Goal: Task Accomplishment & Management: Manage account settings

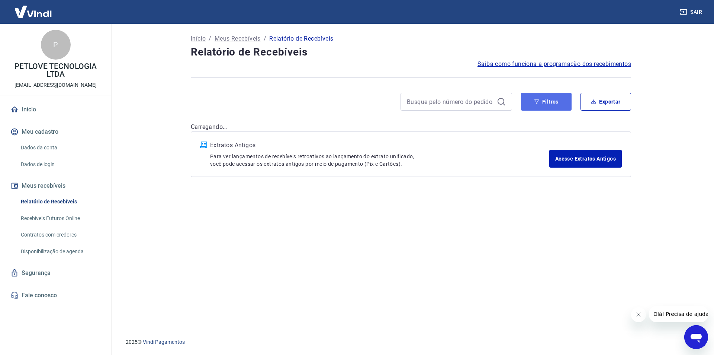
click at [550, 108] on button "Filtros" at bounding box center [546, 102] width 51 height 18
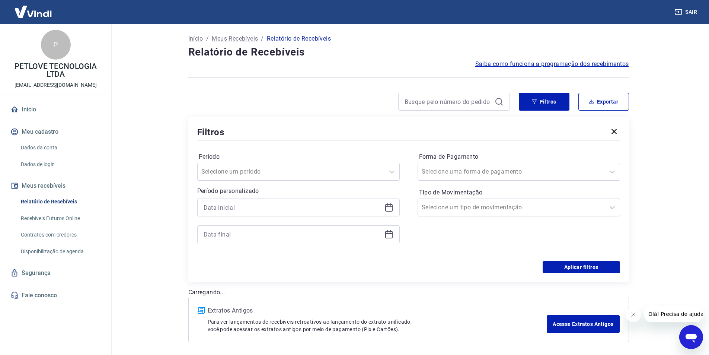
click at [390, 206] on icon at bounding box center [388, 206] width 7 height 1
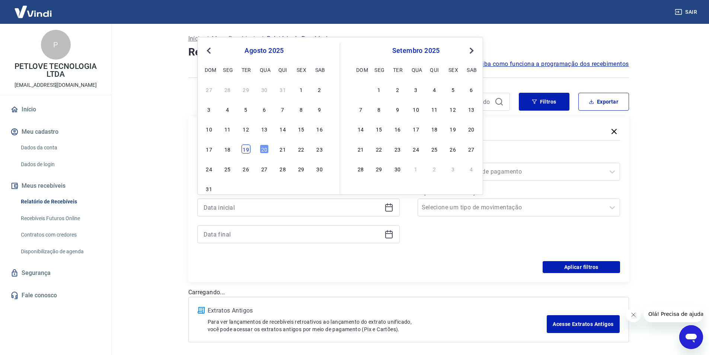
click at [247, 148] on div "19" at bounding box center [245, 148] width 9 height 9
type input "[DATE]"
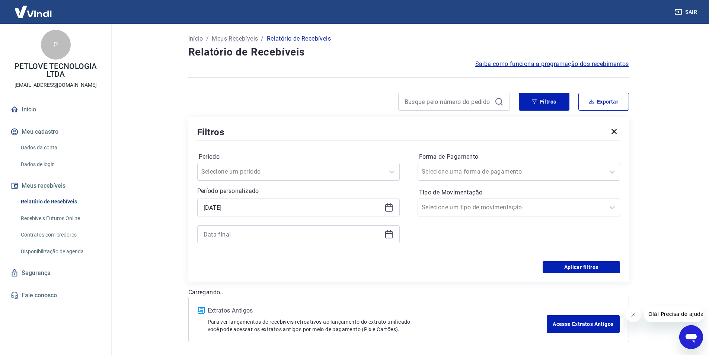
click at [388, 235] on icon at bounding box center [388, 234] width 9 height 9
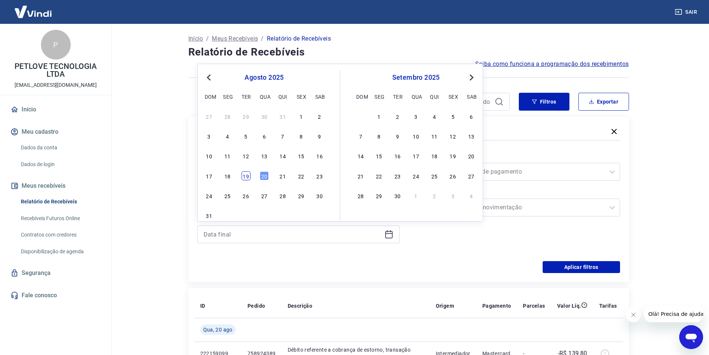
click at [244, 178] on div "19" at bounding box center [245, 175] width 9 height 9
type input "[DATE]"
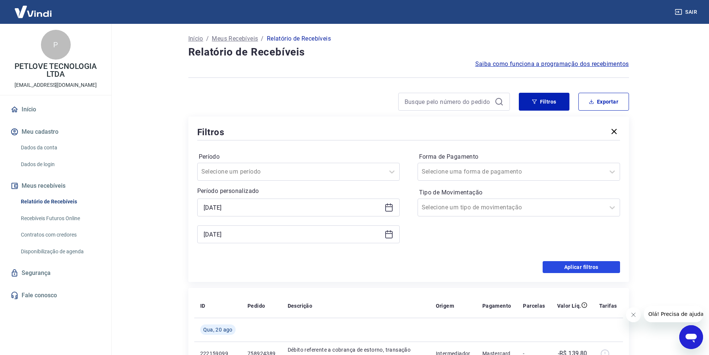
drag, startPoint x: 564, startPoint y: 262, endPoint x: 569, endPoint y: 267, distance: 7.4
click at [565, 262] on button "Aplicar filtros" at bounding box center [580, 267] width 77 height 12
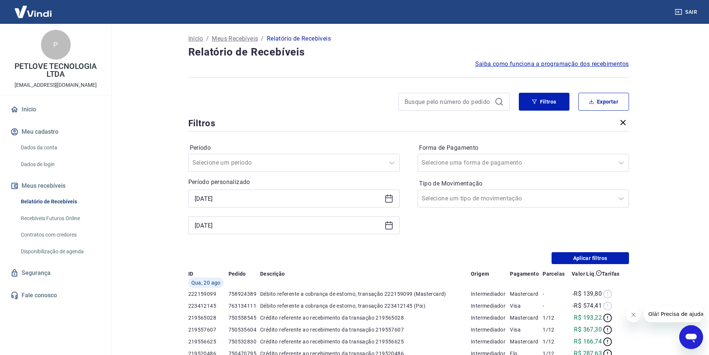
click at [567, 266] on div "Início / Meus Recebíveis / Relatório de Recebíveis Relatório de Recebíveis Saib…" at bounding box center [408, 323] width 458 height 598
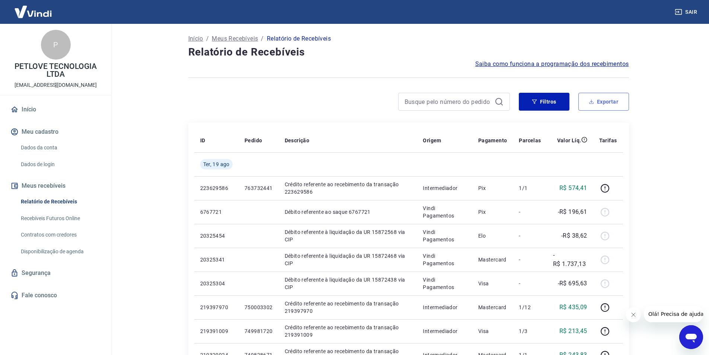
click at [607, 102] on button "Exportar" at bounding box center [603, 102] width 51 height 18
type input "[DATE]"
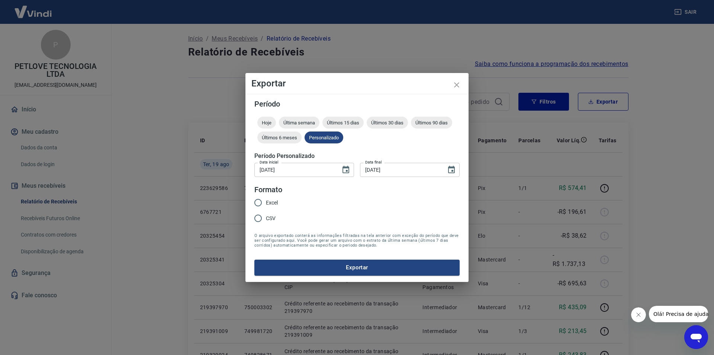
click at [270, 203] on span "Excel" at bounding box center [272, 203] width 12 height 8
click at [266, 203] on input "Excel" at bounding box center [258, 203] width 16 height 16
radio input "true"
click at [328, 265] on button "Exportar" at bounding box center [356, 267] width 205 height 16
